Goal: Check status: Check status

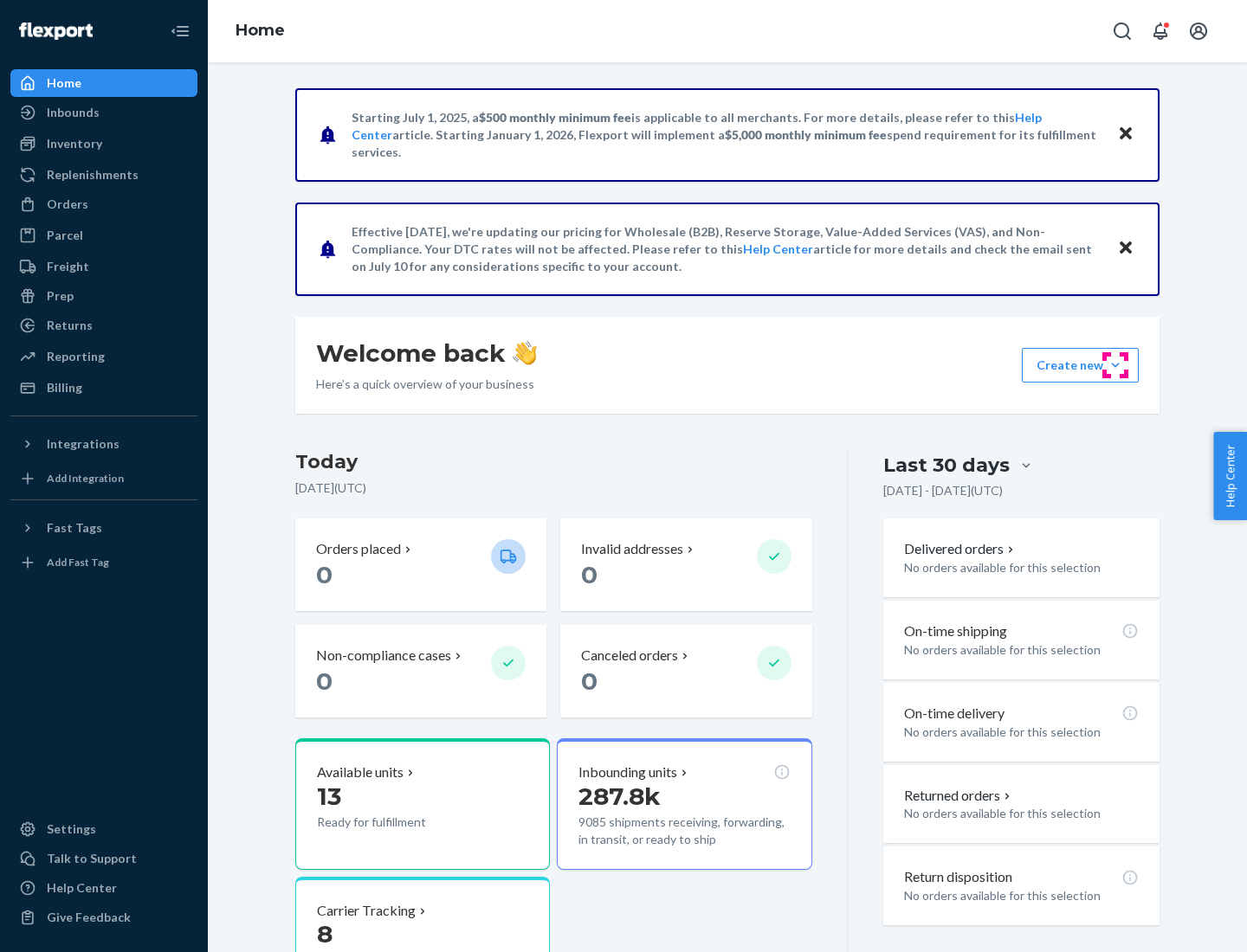
click at [1115, 366] on button "Create new Create new inbound Create new order Create new product" at bounding box center [1080, 365] width 117 height 34
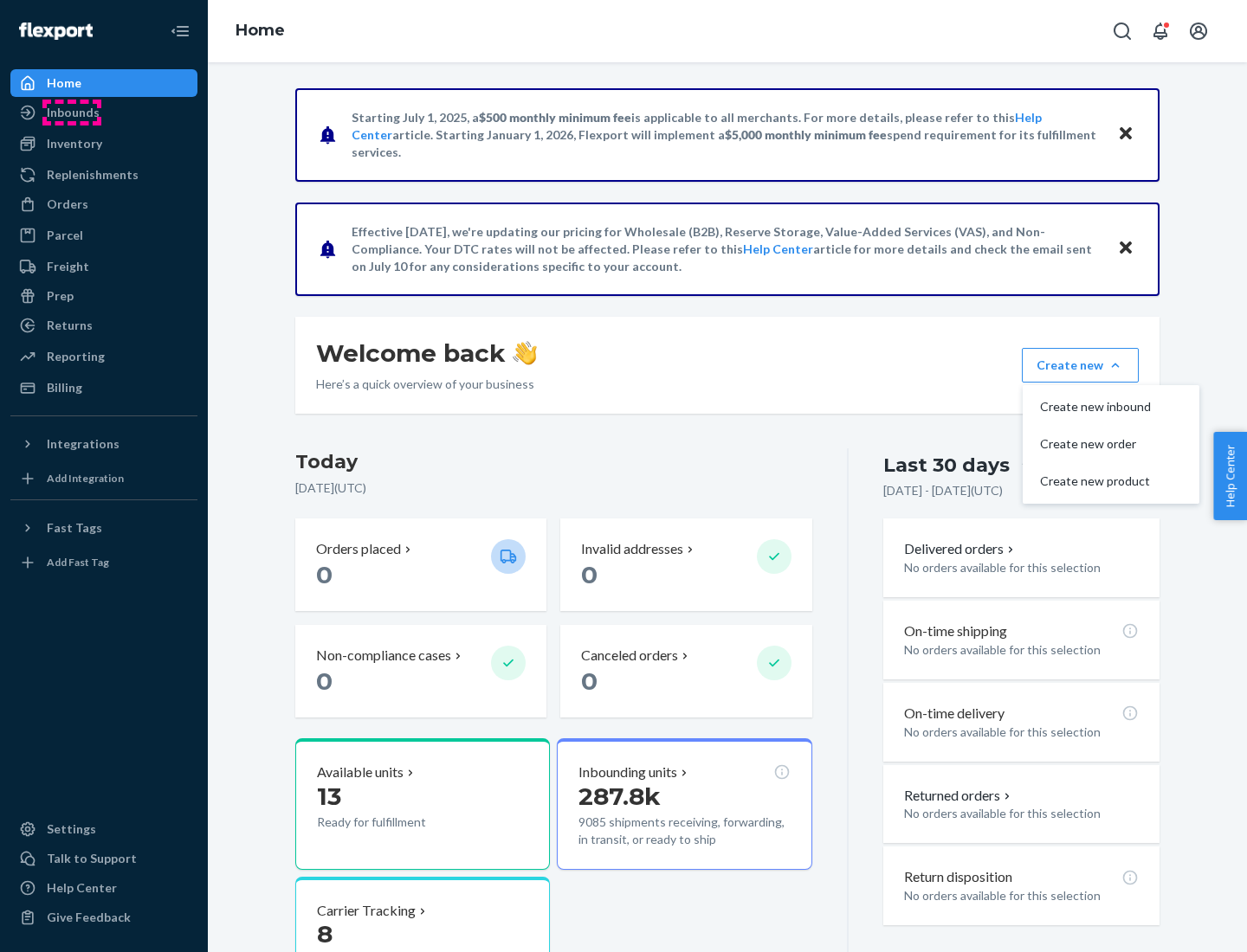
click at [72, 113] on div "Inbounds" at bounding box center [73, 112] width 53 height 18
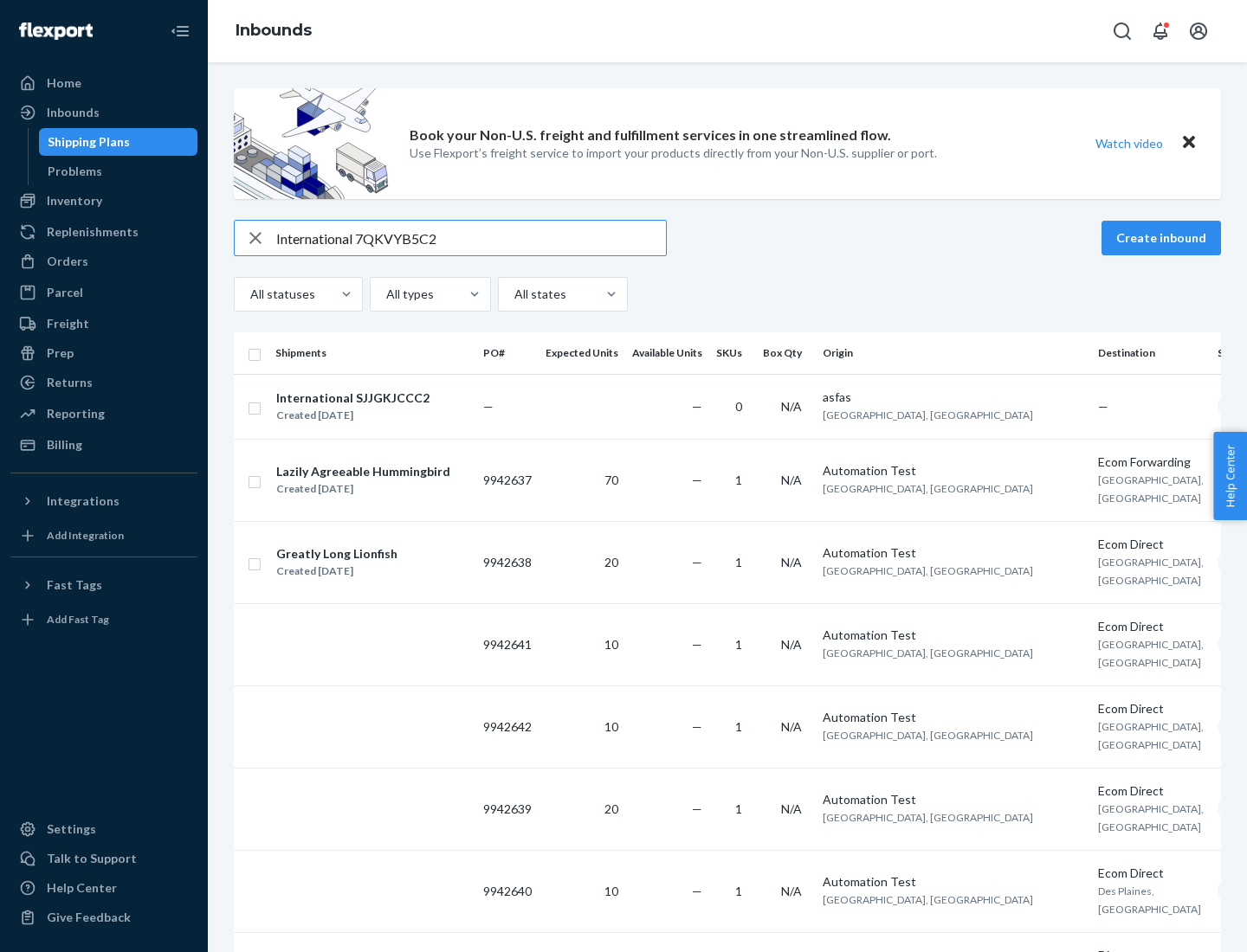
type input "International 7QKVYB5C29"
click at [383, 407] on div "Created [DATE]" at bounding box center [353, 415] width 153 height 18
